Goal: Task Accomplishment & Management: Complete application form

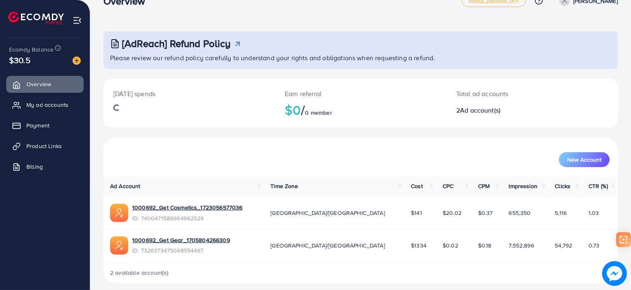
scroll to position [26, 0]
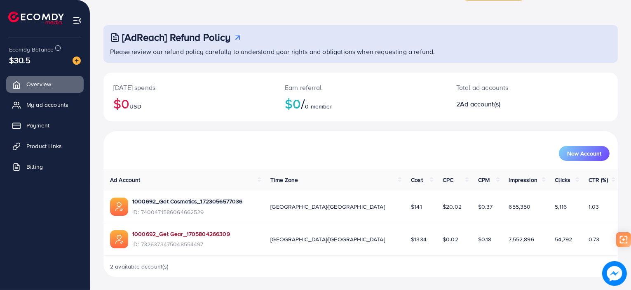
click at [206, 234] on link "1000692_Get Gear_1705804266309" at bounding box center [181, 234] width 98 height 8
click at [47, 146] on span "Product Links" at bounding box center [45, 146] width 35 height 8
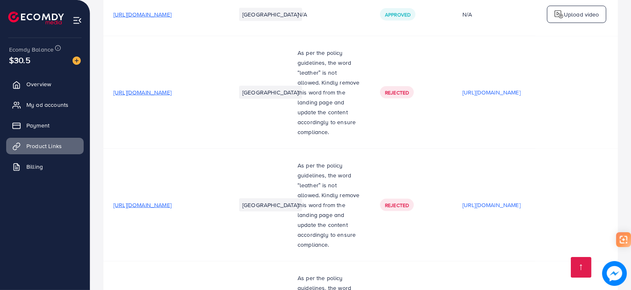
scroll to position [1228, 0]
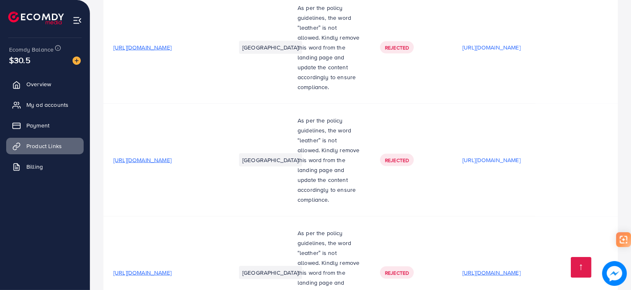
click at [501, 267] on p "[URL][DOMAIN_NAME]" at bounding box center [491, 272] width 58 height 10
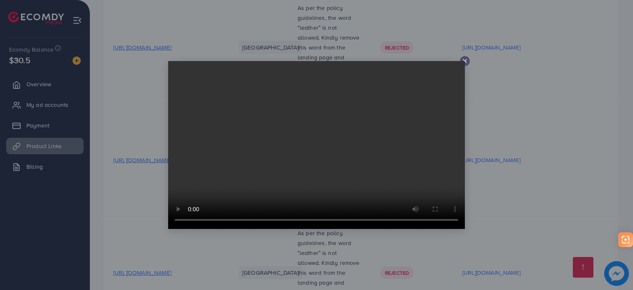
click at [465, 58] on icon at bounding box center [465, 61] width 7 height 7
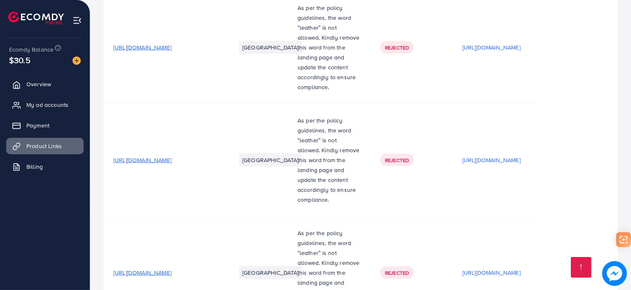
click at [171, 268] on span "[URL][DOMAIN_NAME]" at bounding box center [142, 272] width 58 height 8
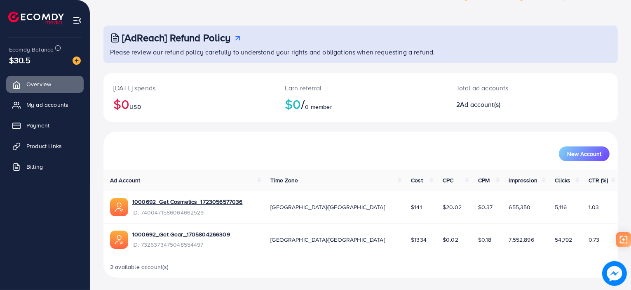
scroll to position [26, 0]
click at [202, 230] on link "1000692_Get Gear_1705804266309" at bounding box center [181, 234] width 98 height 8
click at [43, 143] on span "Product Links" at bounding box center [45, 146] width 35 height 8
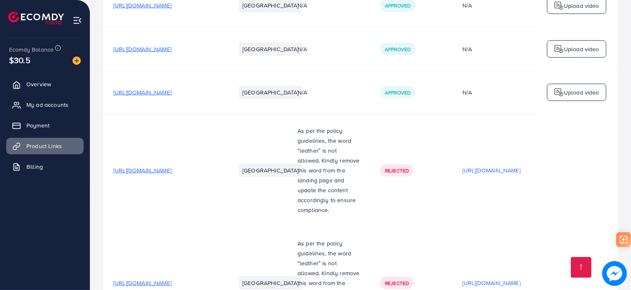
scroll to position [1104, 0]
click at [501, 166] on p "[URL][DOMAIN_NAME]" at bounding box center [491, 171] width 58 height 10
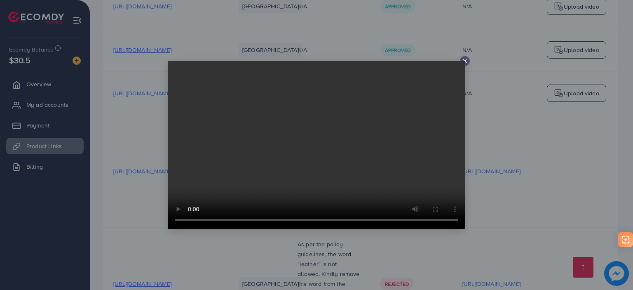
click at [460, 60] on div at bounding box center [465, 61] width 10 height 10
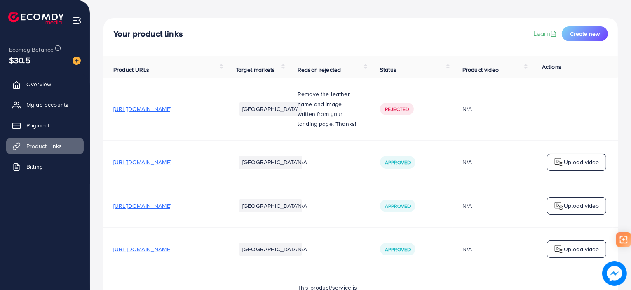
scroll to position [0, 0]
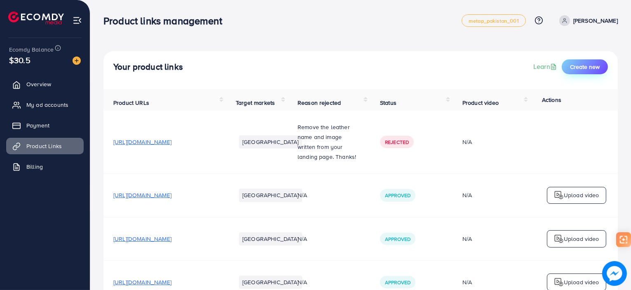
click at [582, 70] on span "Create new" at bounding box center [585, 67] width 30 height 8
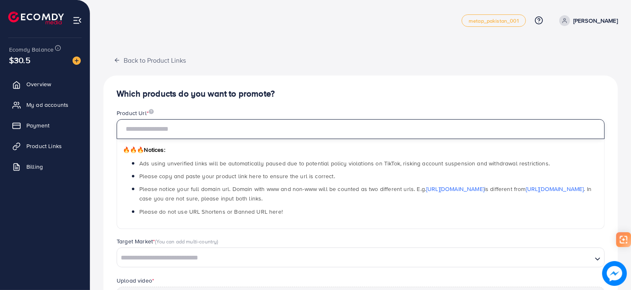
click at [155, 129] on input "text" at bounding box center [361, 129] width 488 height 20
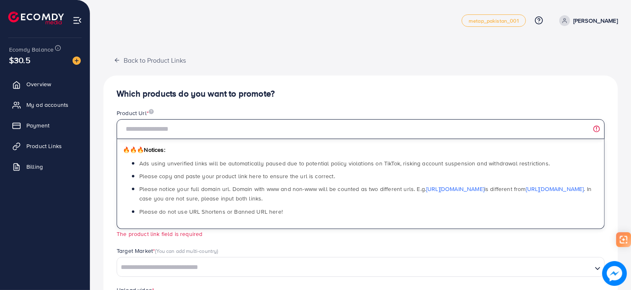
click at [175, 134] on input "text" at bounding box center [361, 129] width 488 height 20
paste input "**********"
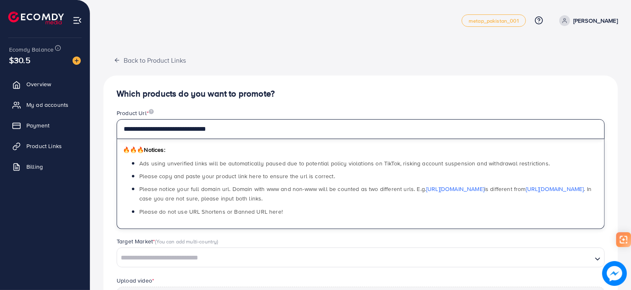
scroll to position [82, 0]
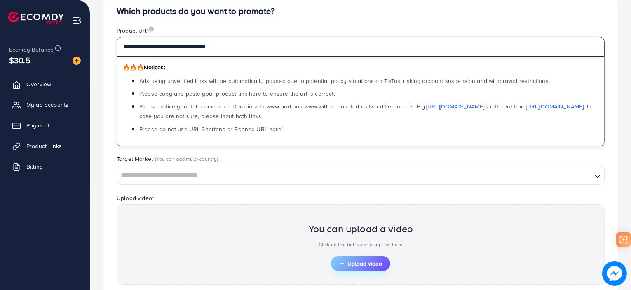
type input "**********"
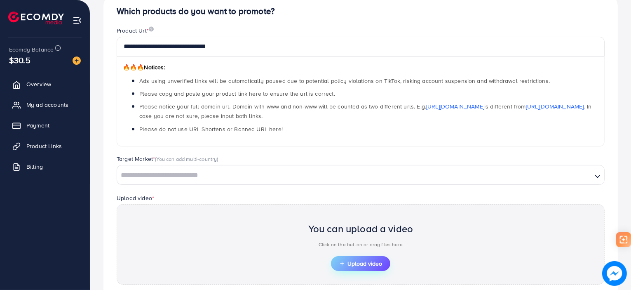
click at [369, 265] on span "Upload video" at bounding box center [360, 263] width 43 height 6
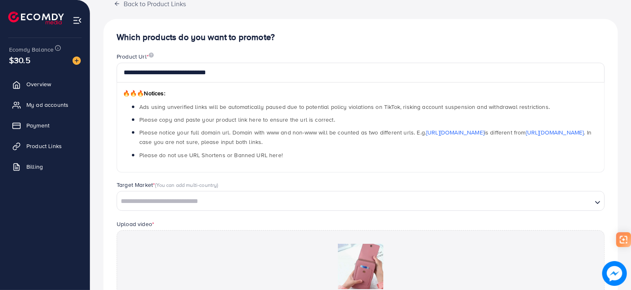
scroll to position [55, 0]
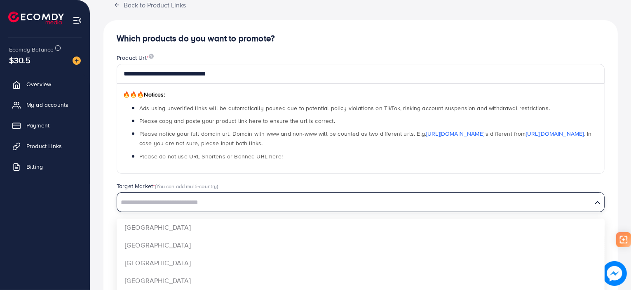
click at [189, 203] on input "Search for option" at bounding box center [354, 202] width 473 height 13
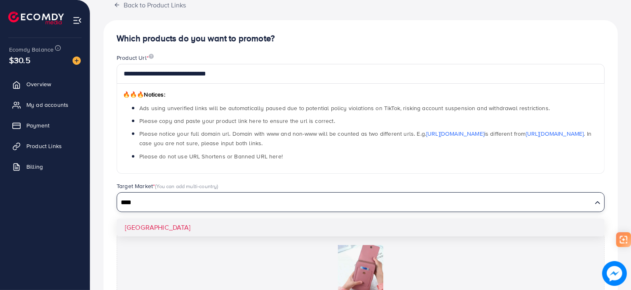
type input "****"
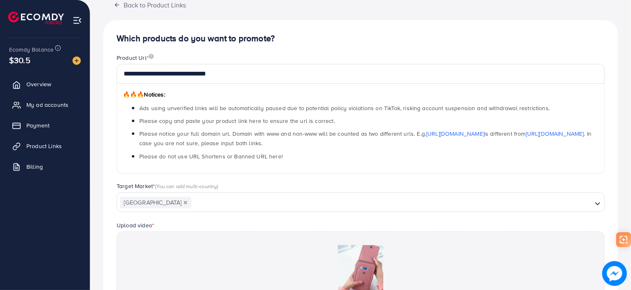
click at [140, 223] on div "**********" at bounding box center [360, 210] width 514 height 381
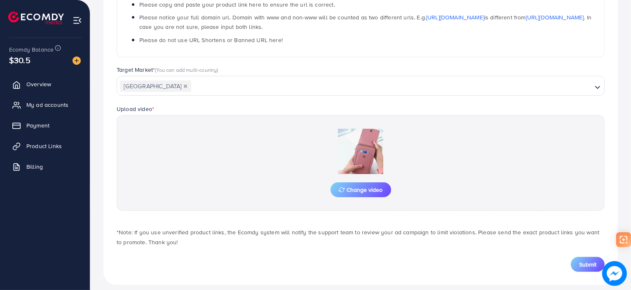
scroll to position [179, 0]
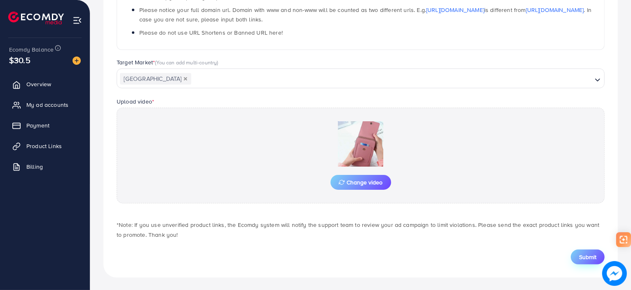
click at [585, 258] on span "Submit" at bounding box center [587, 257] width 17 height 8
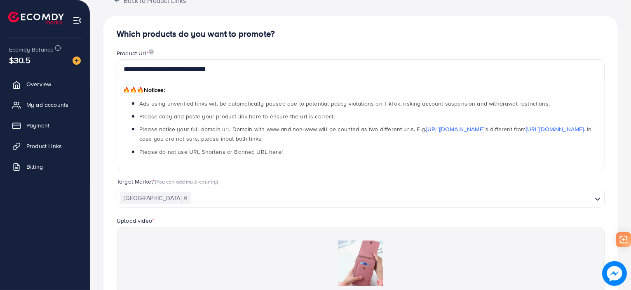
scroll to position [55, 0]
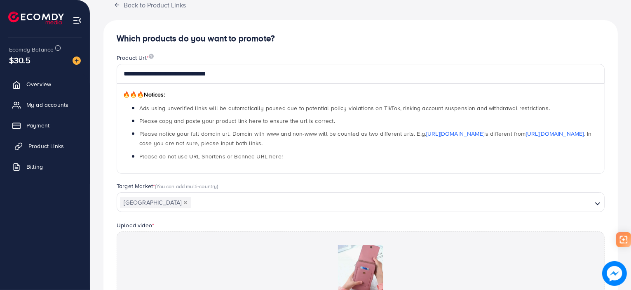
click at [43, 142] on span "Product Links" at bounding box center [45, 146] width 35 height 8
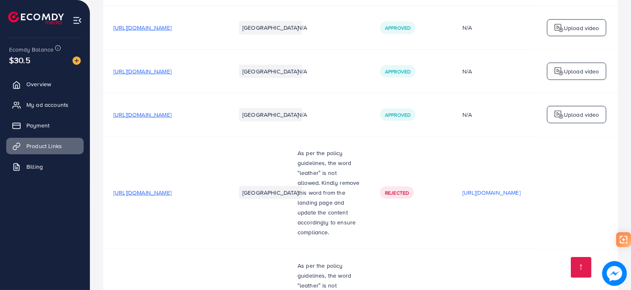
scroll to position [1228, 0]
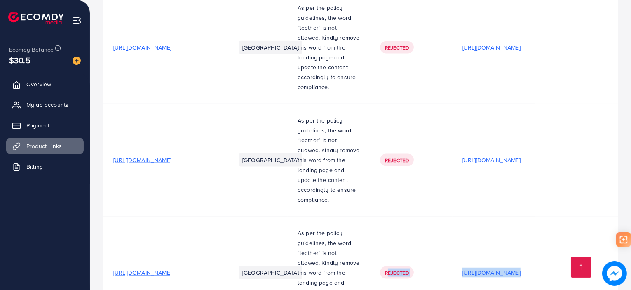
drag, startPoint x: 405, startPoint y: 250, endPoint x: 515, endPoint y: 253, distance: 110.5
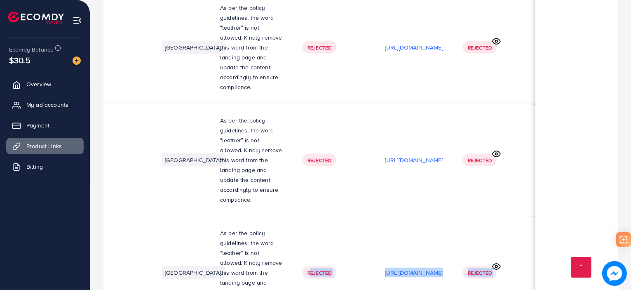
scroll to position [0, 141]
click at [447, 130] on td "[URL][DOMAIN_NAME]" at bounding box center [414, 160] width 78 height 113
click at [496, 262] on icon at bounding box center [496, 266] width 9 height 9
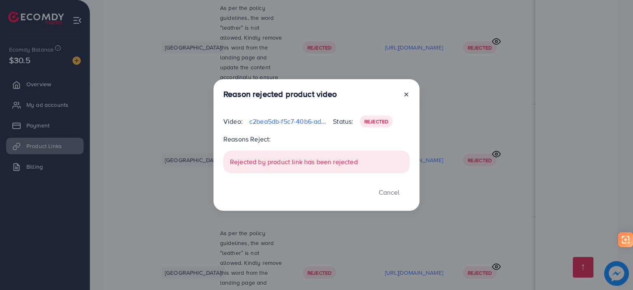
click at [300, 165] on div "Rejected by product link has been rejected" at bounding box center [316, 161] width 186 height 23
click at [407, 94] on icon at bounding box center [406, 94] width 7 height 7
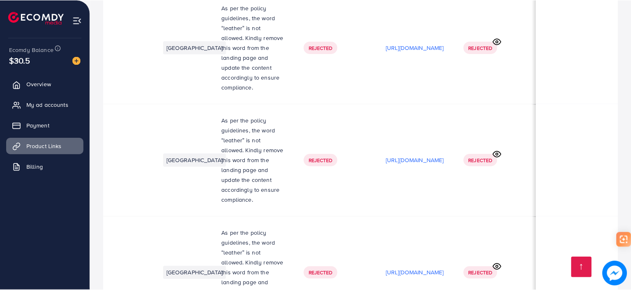
scroll to position [0, 139]
drag, startPoint x: 363, startPoint y: 252, endPoint x: 237, endPoint y: 251, distance: 125.3
click at [487, 269] on span "Rejected" at bounding box center [480, 272] width 24 height 7
click at [498, 262] on icon at bounding box center [496, 266] width 9 height 9
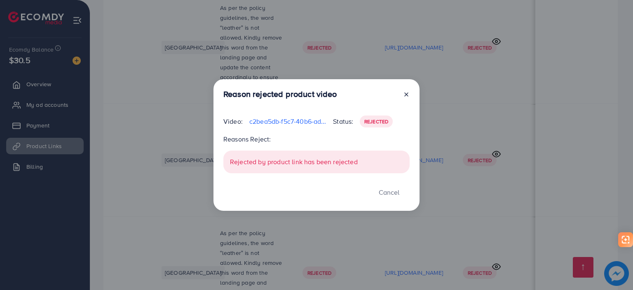
click at [244, 141] on p "Reasons Reject:" at bounding box center [316, 139] width 186 height 10
drag, startPoint x: 371, startPoint y: 114, endPoint x: 371, endPoint y: 119, distance: 4.9
click at [371, 115] on div "Reason rejected product video Video: c2bea5db-f5c7-40b6-ad51-7a1b68da83d8-17567…" at bounding box center [316, 145] width 206 height 132
drag, startPoint x: 371, startPoint y: 120, endPoint x: 359, endPoint y: 122, distance: 13.1
click at [371, 120] on span "Rejected" at bounding box center [376, 121] width 24 height 7
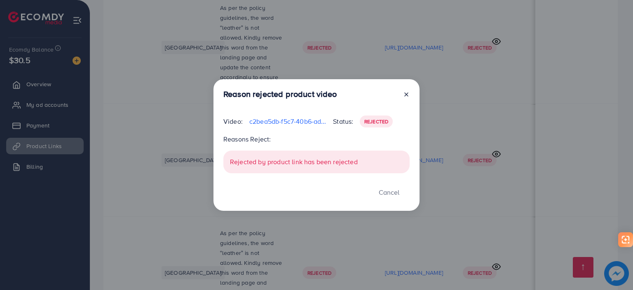
click at [338, 122] on p "Status:" at bounding box center [343, 121] width 20 height 10
click at [299, 122] on p "c2bea5db-f5c7-40b6-ad51-7a1b68da83d8-1756793361870.mp4" at bounding box center [287, 121] width 77 height 10
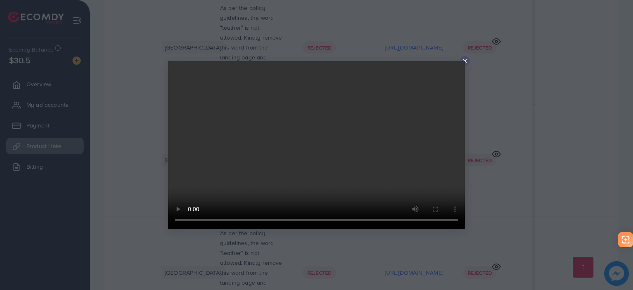
click at [463, 62] on video at bounding box center [316, 145] width 297 height 168
click at [465, 61] on icon at bounding box center [465, 61] width 7 height 7
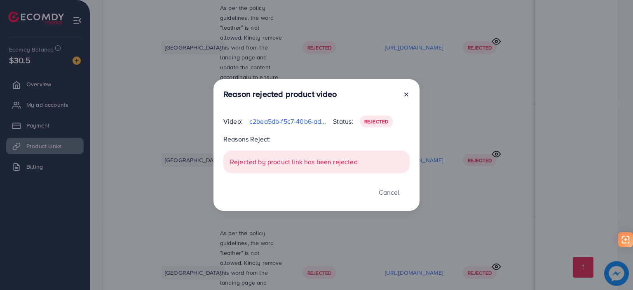
click at [405, 94] on line at bounding box center [406, 94] width 3 height 3
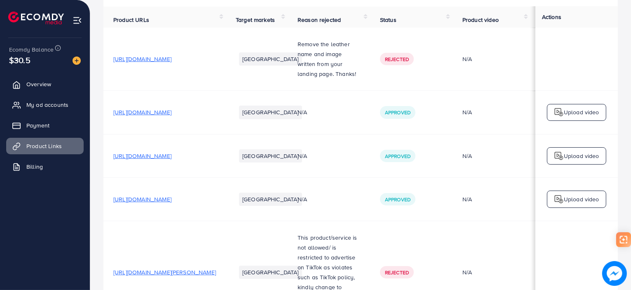
scroll to position [0, 0]
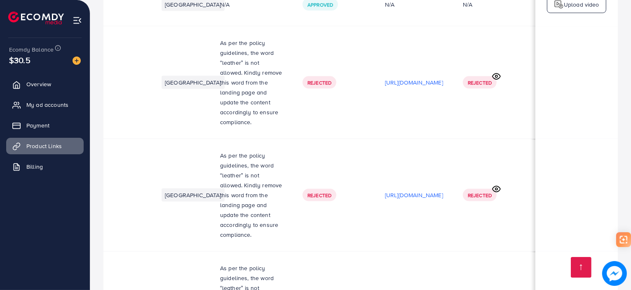
scroll to position [1146, 0]
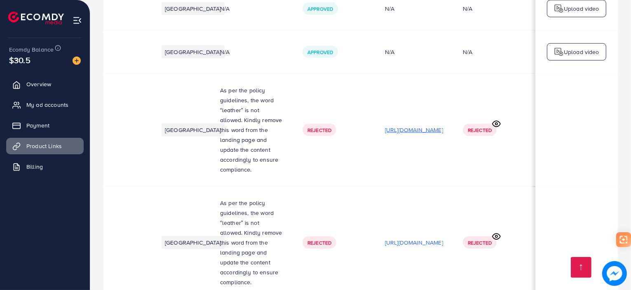
click at [408, 125] on p "[URL][DOMAIN_NAME]" at bounding box center [414, 130] width 58 height 10
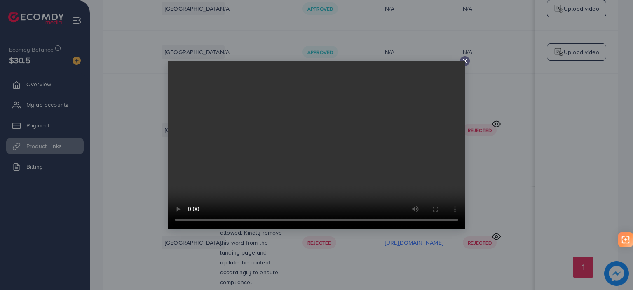
click at [462, 61] on video at bounding box center [316, 145] width 297 height 168
click at [463, 59] on icon at bounding box center [465, 61] width 7 height 7
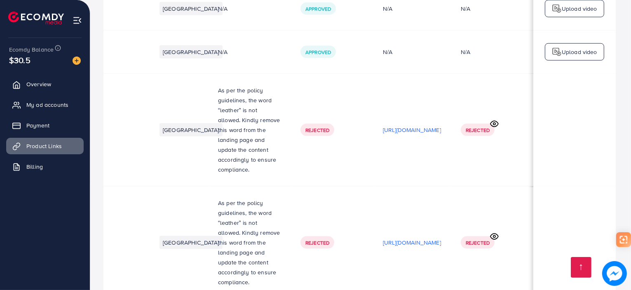
scroll to position [0, 139]
click at [394, 237] on p "[URL][DOMAIN_NAME]" at bounding box center [414, 242] width 58 height 10
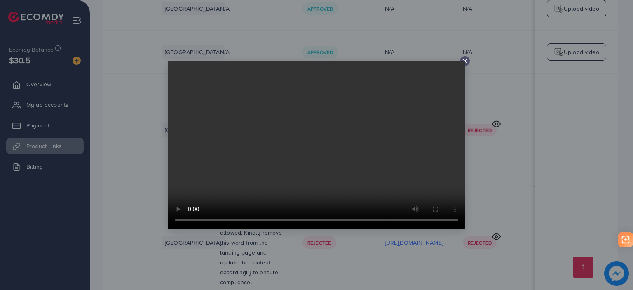
click at [462, 58] on icon at bounding box center [465, 61] width 7 height 7
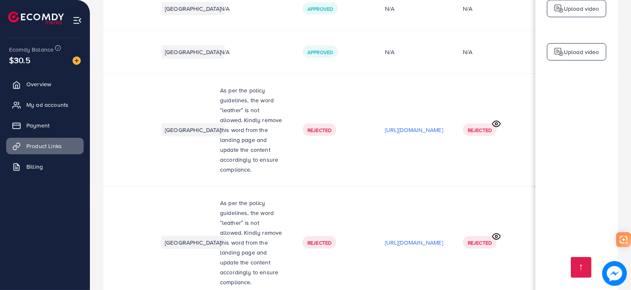
scroll to position [0, 139]
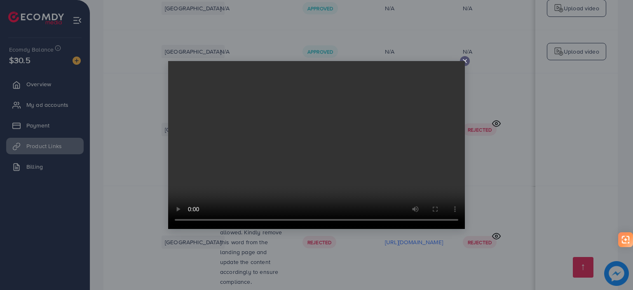
click at [462, 61] on video at bounding box center [316, 145] width 297 height 168
click at [464, 61] on video at bounding box center [316, 145] width 297 height 168
click at [463, 58] on icon at bounding box center [465, 61] width 7 height 7
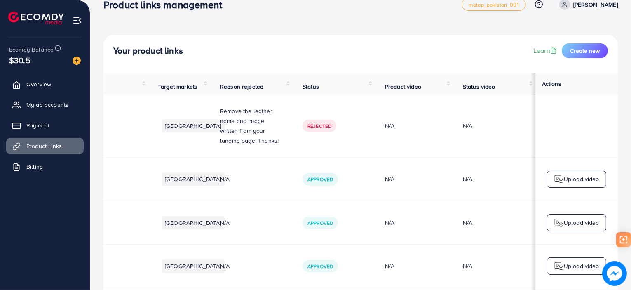
scroll to position [0, 0]
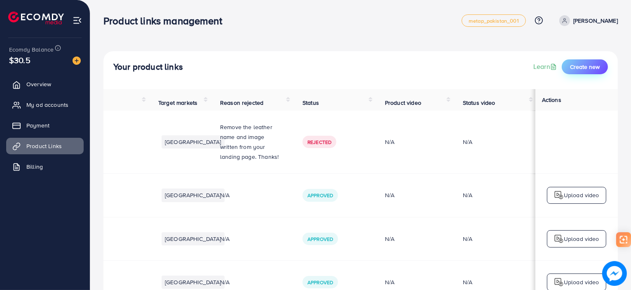
click at [572, 67] on span "Create new" at bounding box center [585, 67] width 30 height 8
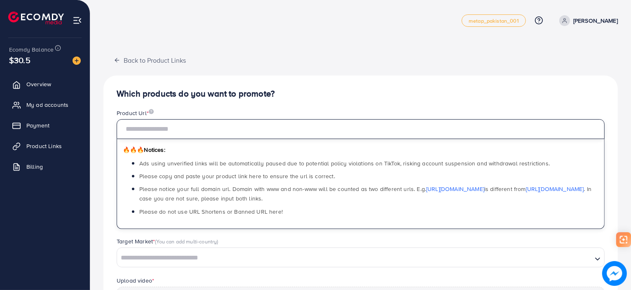
click at [149, 132] on input "text" at bounding box center [361, 129] width 488 height 20
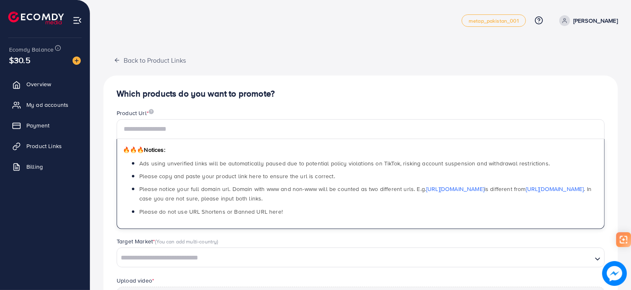
click at [184, 103] on div "Which products do you want to promote? Product Url * 🔥🔥🔥 Notices: Ads using unv…" at bounding box center [360, 258] width 514 height 366
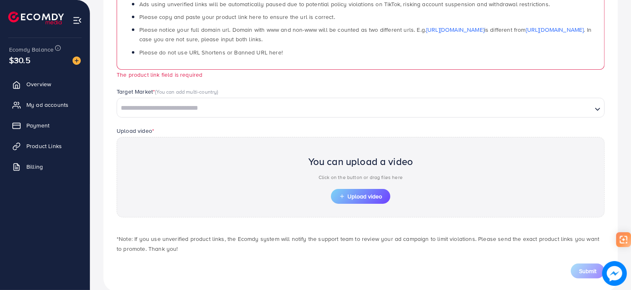
scroll to position [173, 0]
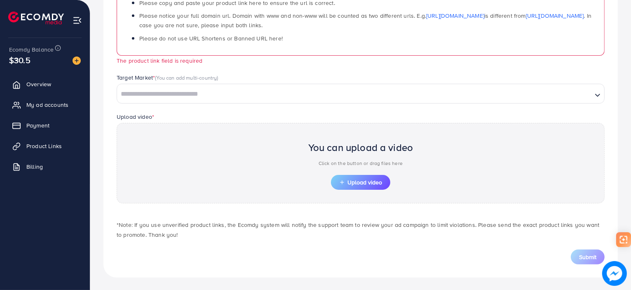
click at [616, 270] on img at bounding box center [614, 273] width 25 height 25
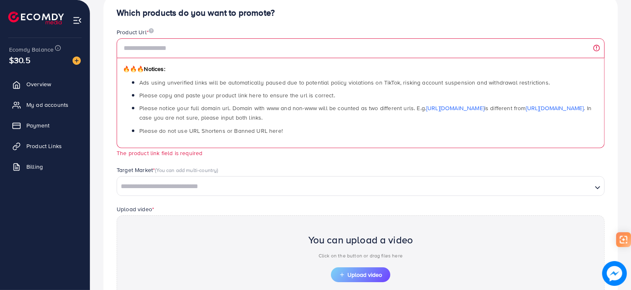
scroll to position [0, 0]
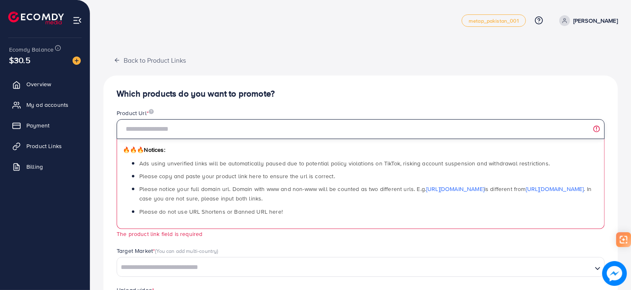
click at [172, 127] on input "text" at bounding box center [361, 129] width 488 height 20
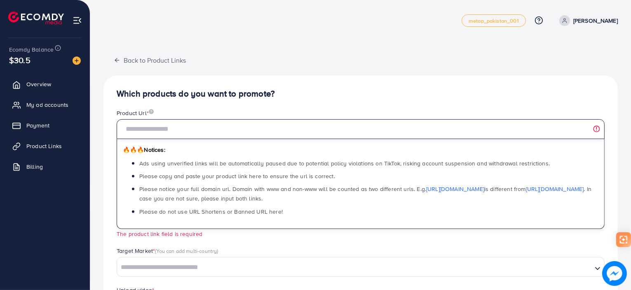
click at [197, 129] on input "text" at bounding box center [361, 129] width 488 height 20
paste input "**********"
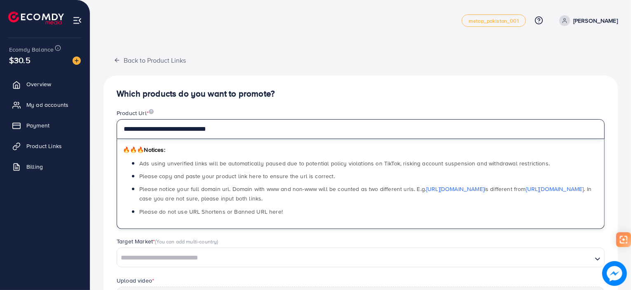
click at [246, 131] on input "**********" at bounding box center [361, 129] width 488 height 20
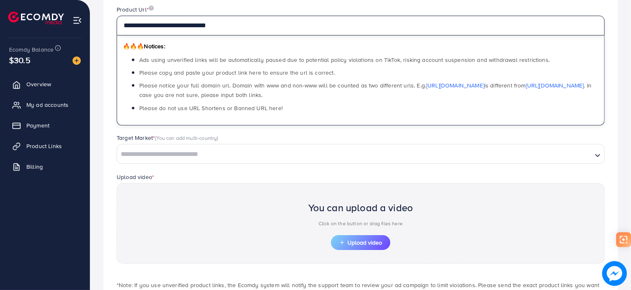
scroll to position [124, 0]
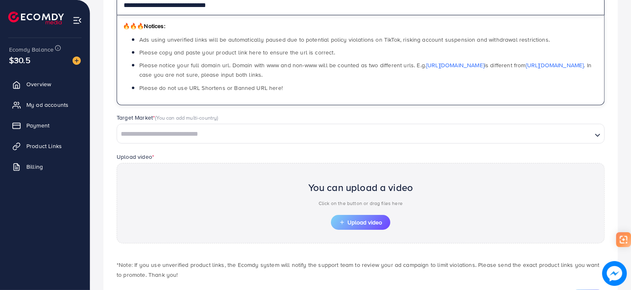
type input "**********"
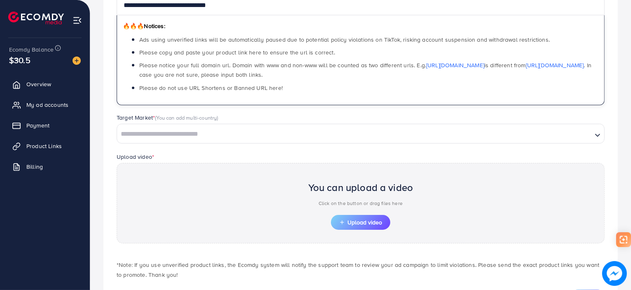
click at [159, 137] on input "Search for option" at bounding box center [354, 134] width 473 height 13
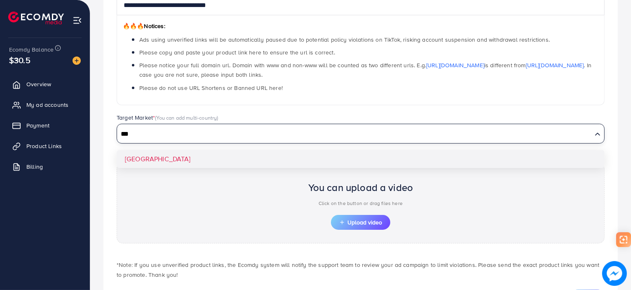
type input "***"
click at [138, 162] on div "**********" at bounding box center [360, 135] width 514 height 366
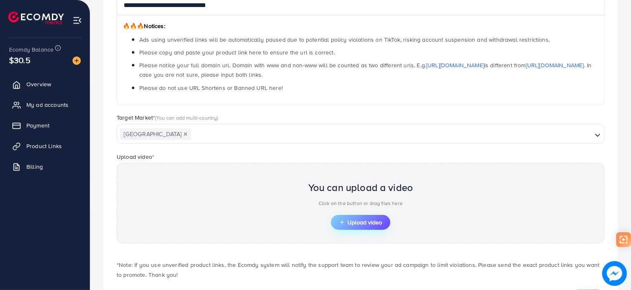
click at [345, 219] on span "Upload video" at bounding box center [360, 222] width 43 height 6
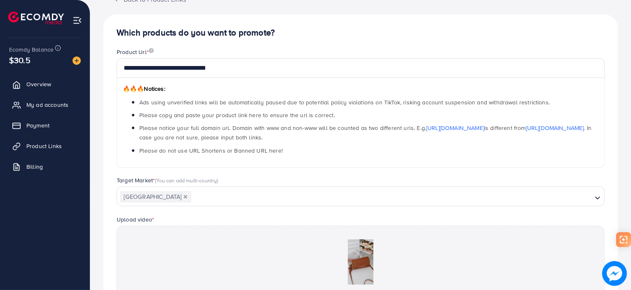
scroll to position [179, 0]
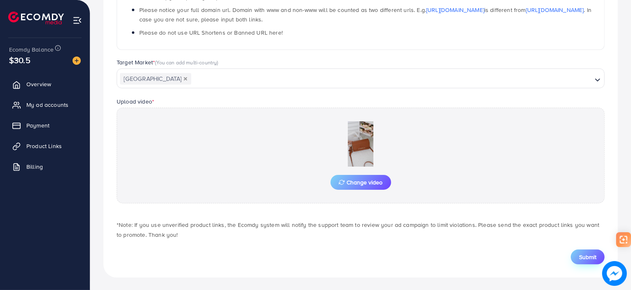
click at [592, 255] on span "Submit" at bounding box center [587, 257] width 17 height 8
click at [35, 143] on span "Product Links" at bounding box center [45, 146] width 35 height 8
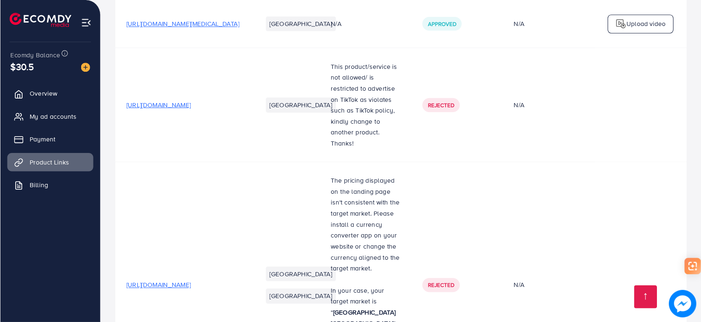
scroll to position [495, 0]
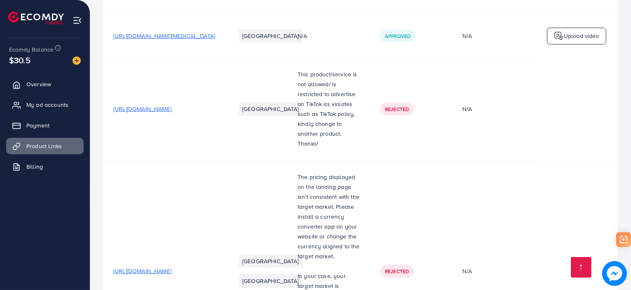
click at [606, 273] on img at bounding box center [614, 273] width 25 height 25
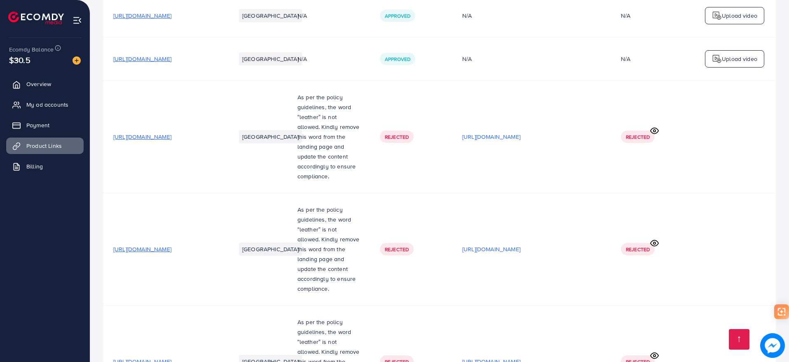
scroll to position [1156, 0]
